Goal: Task Accomplishment & Management: Manage account settings

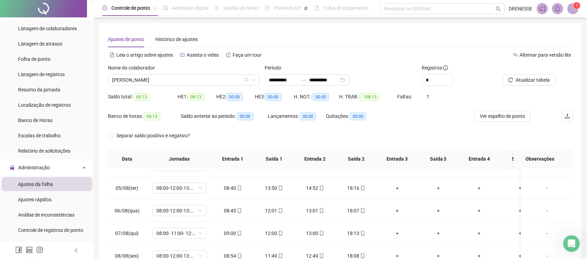
click at [576, 10] on span at bounding box center [572, 8] width 11 height 11
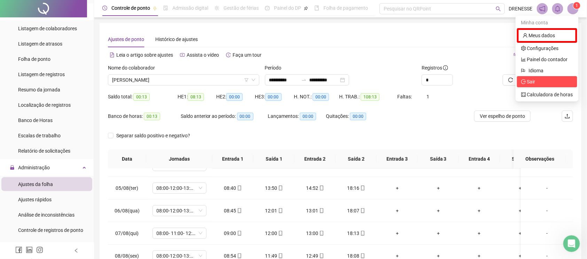
click at [532, 81] on span "Sair" at bounding box center [531, 82] width 8 height 6
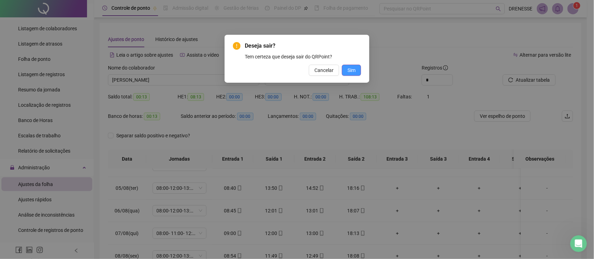
click at [352, 67] on span "Sim" at bounding box center [351, 70] width 8 height 8
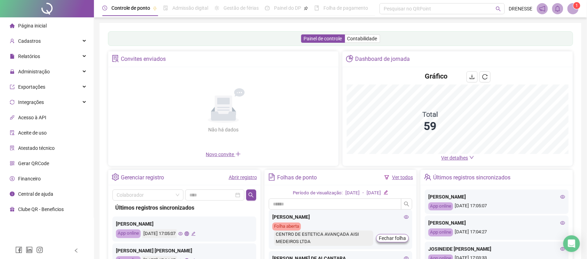
click at [576, 11] on span at bounding box center [572, 8] width 11 height 11
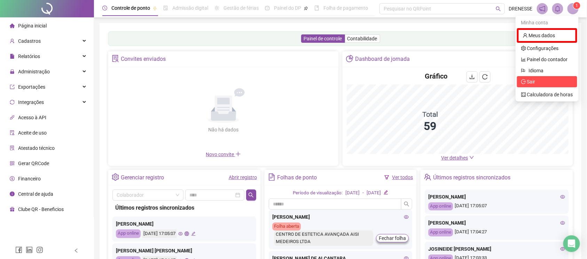
click at [539, 78] on span "Sair" at bounding box center [547, 82] width 52 height 8
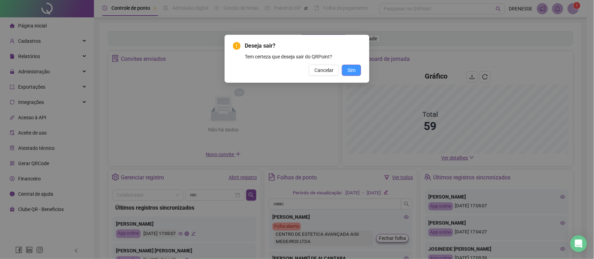
click at [348, 71] on span "Sim" at bounding box center [351, 70] width 8 height 8
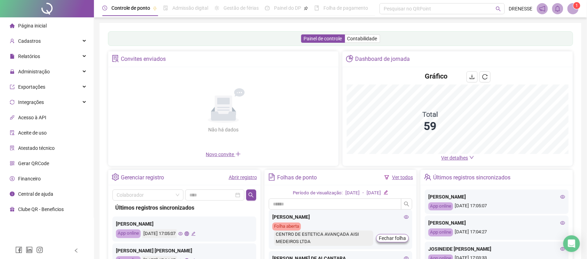
click at [574, 8] on sup "1" at bounding box center [576, 5] width 7 height 7
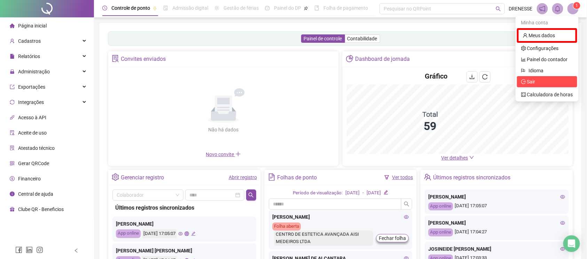
click at [530, 79] on span "Sair" at bounding box center [531, 82] width 8 height 6
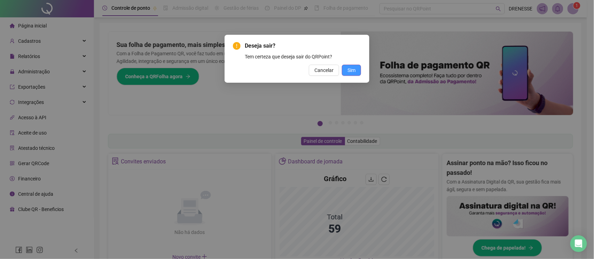
click at [349, 73] on span "Sim" at bounding box center [351, 70] width 8 height 8
